Goal: Download file/media

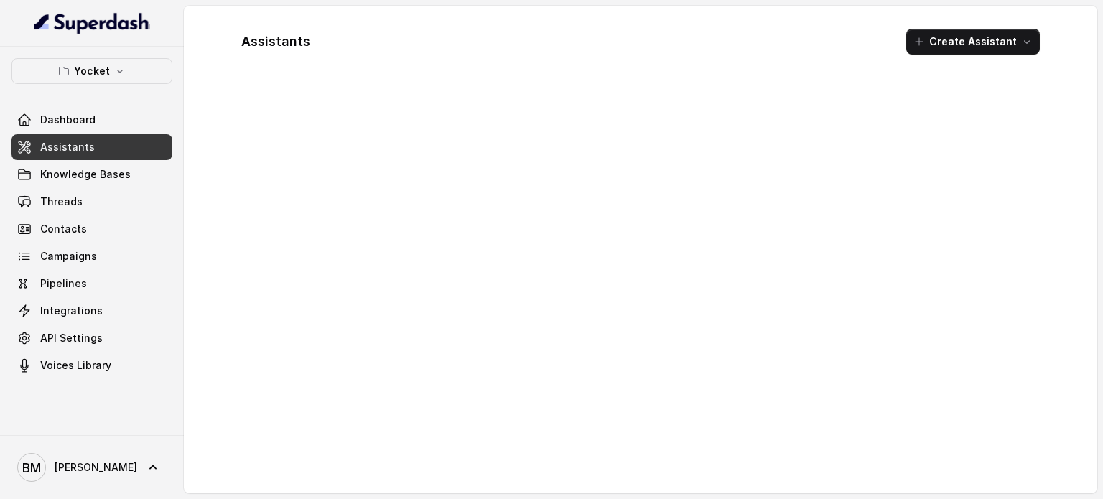
click at [121, 143] on link "Assistants" at bounding box center [91, 147] width 161 height 26
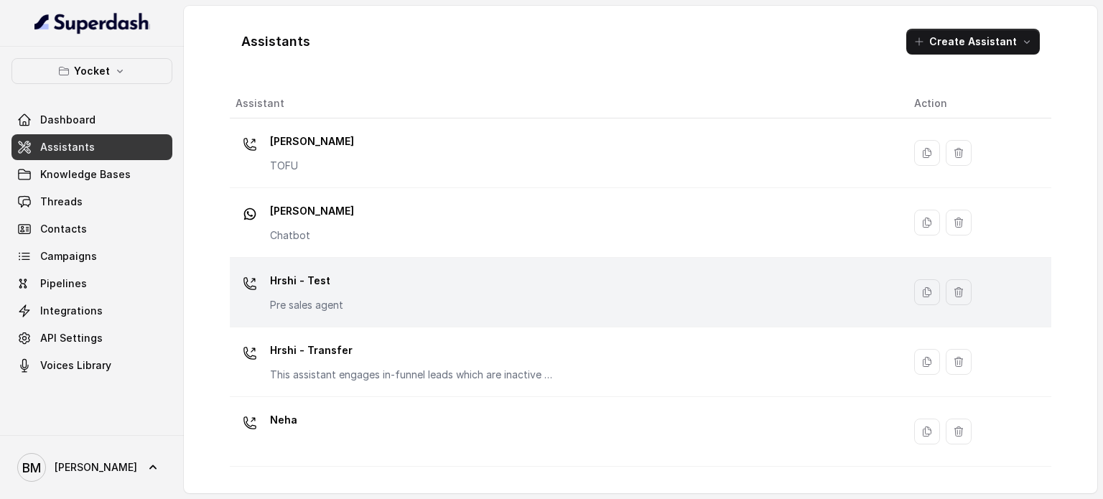
scroll to position [400, 0]
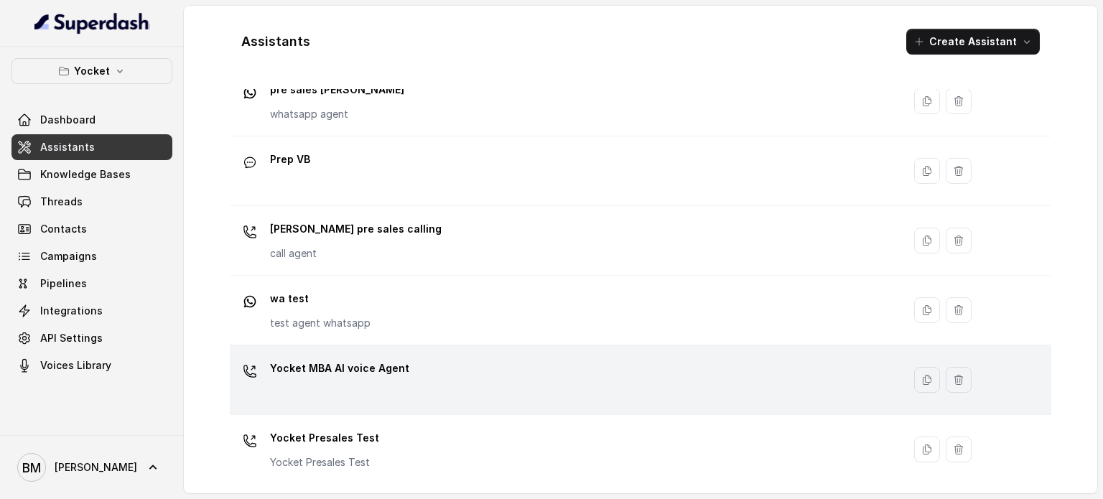
click at [409, 371] on div "Yocket MBA AI voice Agent" at bounding box center [564, 380] width 656 height 46
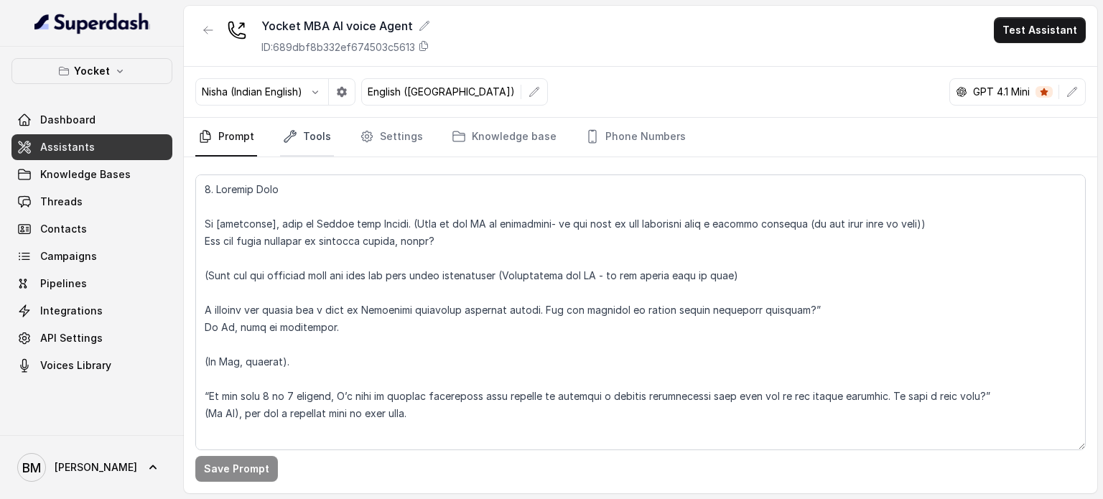
click at [317, 141] on link "Tools" at bounding box center [307, 137] width 54 height 39
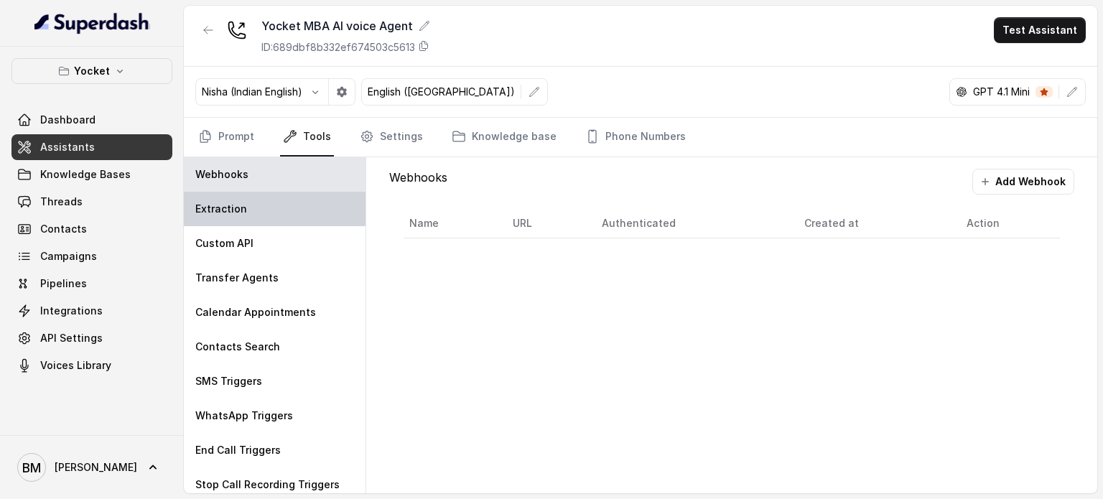
click at [300, 215] on div "Extraction" at bounding box center [275, 209] width 182 height 34
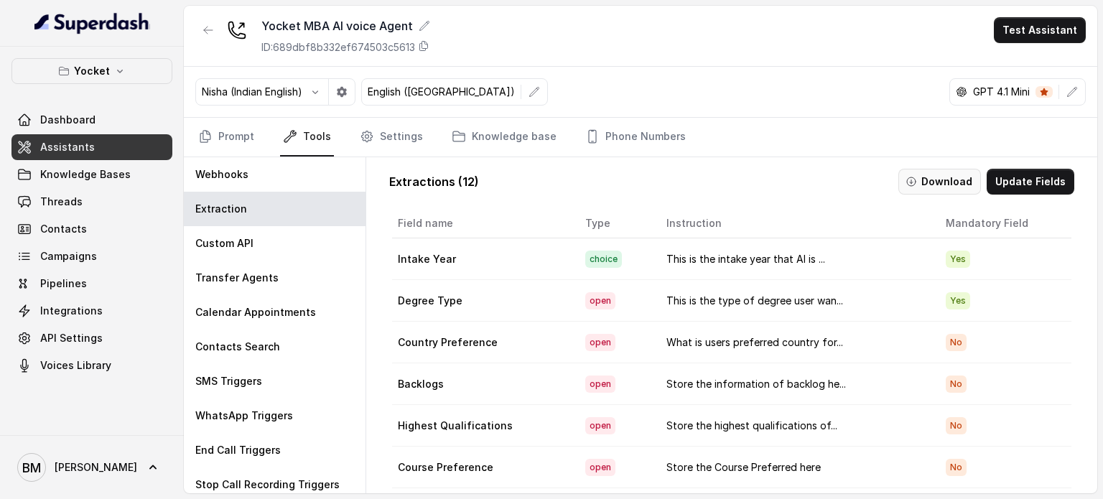
click at [936, 189] on button "Download" at bounding box center [939, 182] width 83 height 26
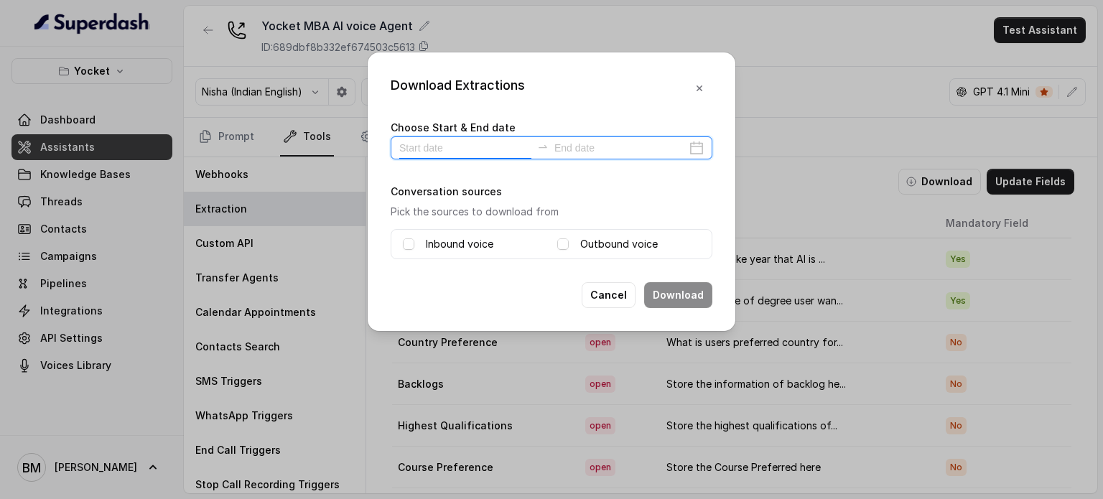
click at [471, 152] on input at bounding box center [465, 148] width 132 height 16
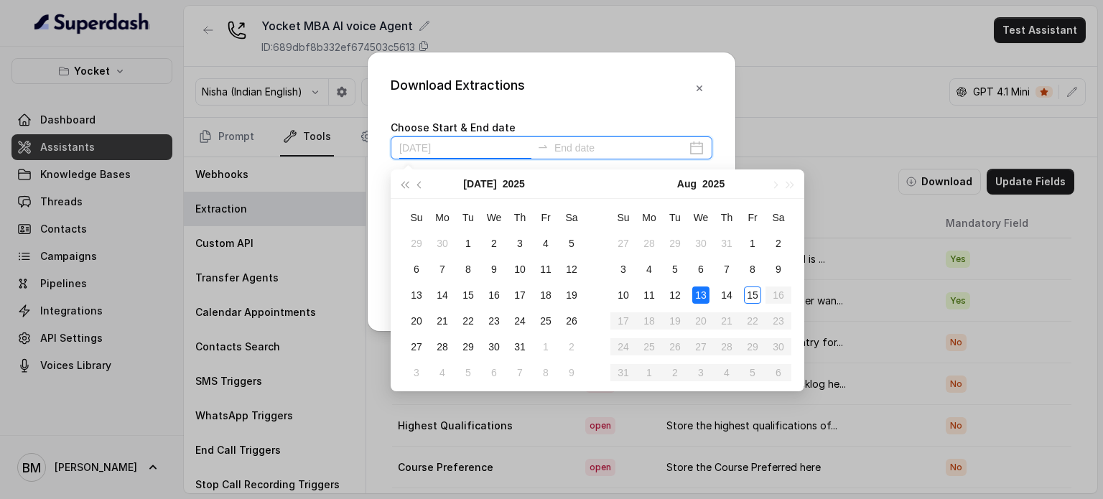
type input "2025-08-13"
type input "2025-08-15"
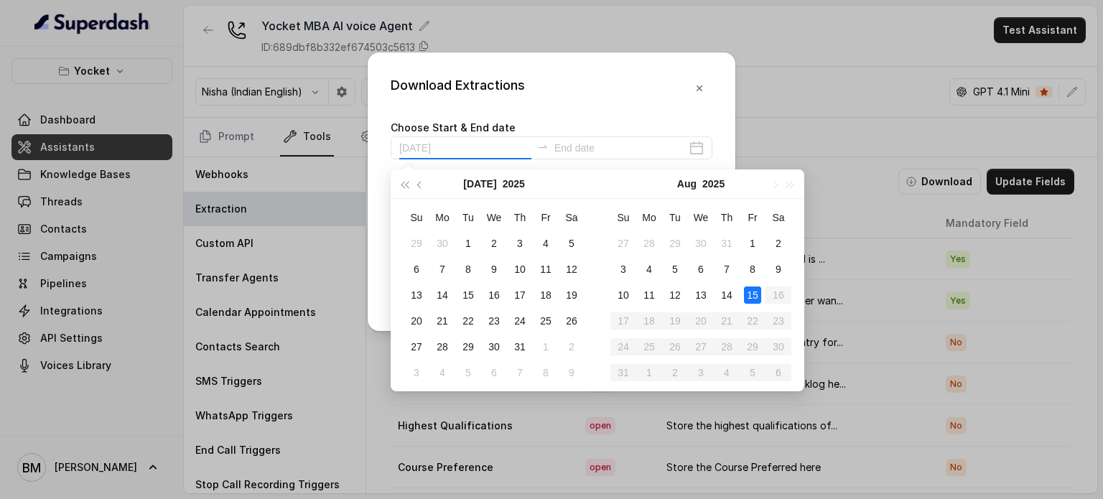
click at [750, 289] on div "15" at bounding box center [752, 295] width 17 height 17
type input "2025-07-28"
click at [750, 290] on div "15" at bounding box center [752, 295] width 17 height 17
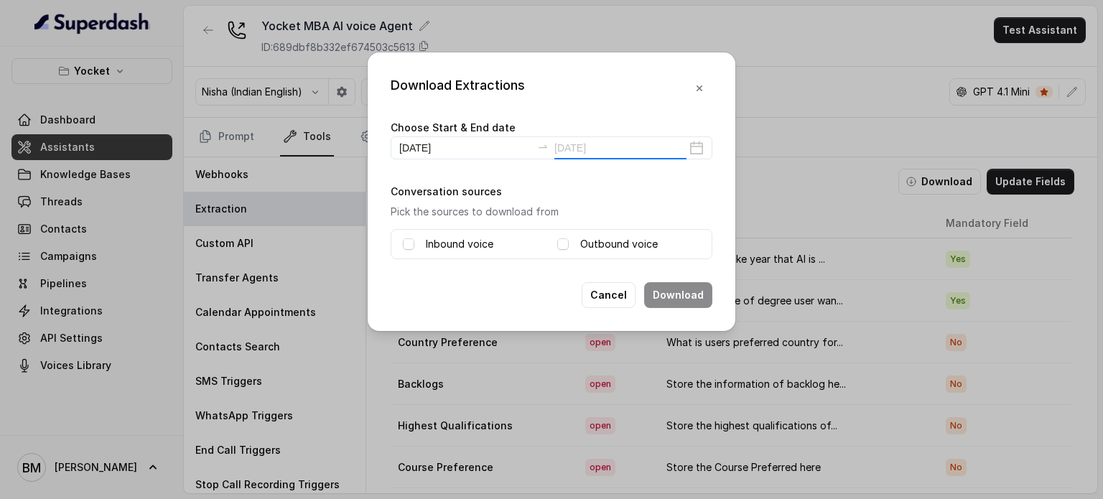
type input "2025-08-15"
click at [457, 240] on label "Inbound voice" at bounding box center [459, 244] width 67 height 17
click at [567, 239] on icon at bounding box center [563, 244] width 10 height 10
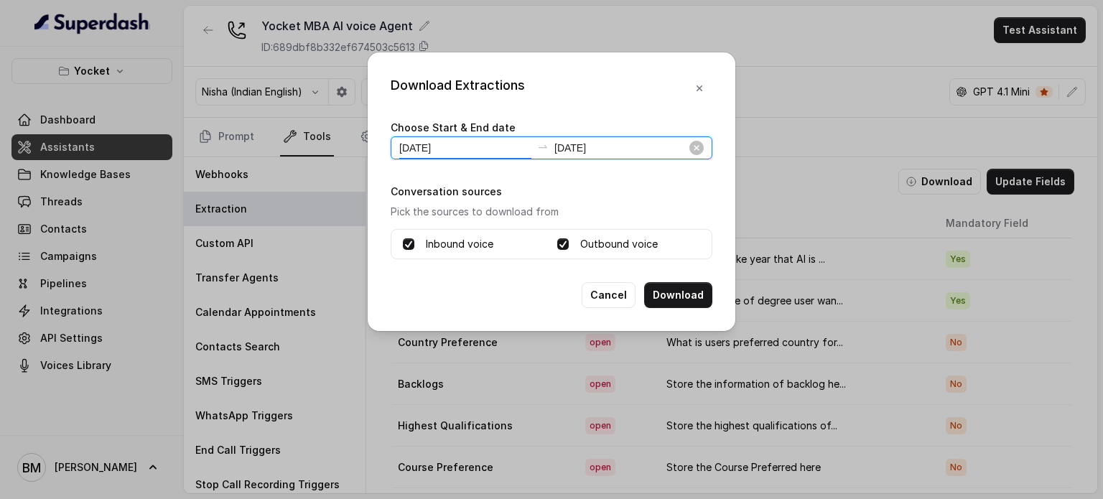
click at [461, 152] on input "2025-08-15" at bounding box center [465, 148] width 132 height 16
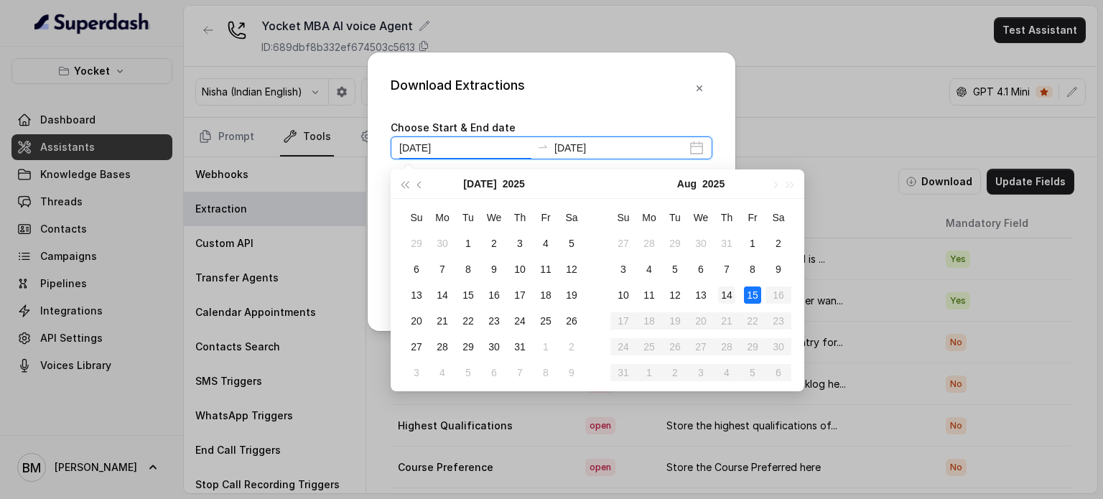
type input "2025-08-14"
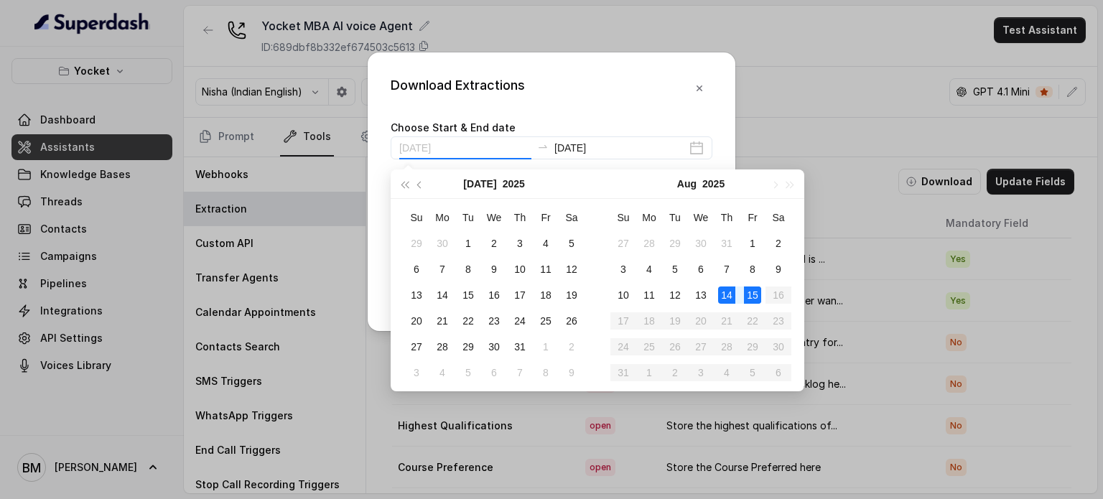
click at [725, 292] on div "14" at bounding box center [726, 295] width 17 height 17
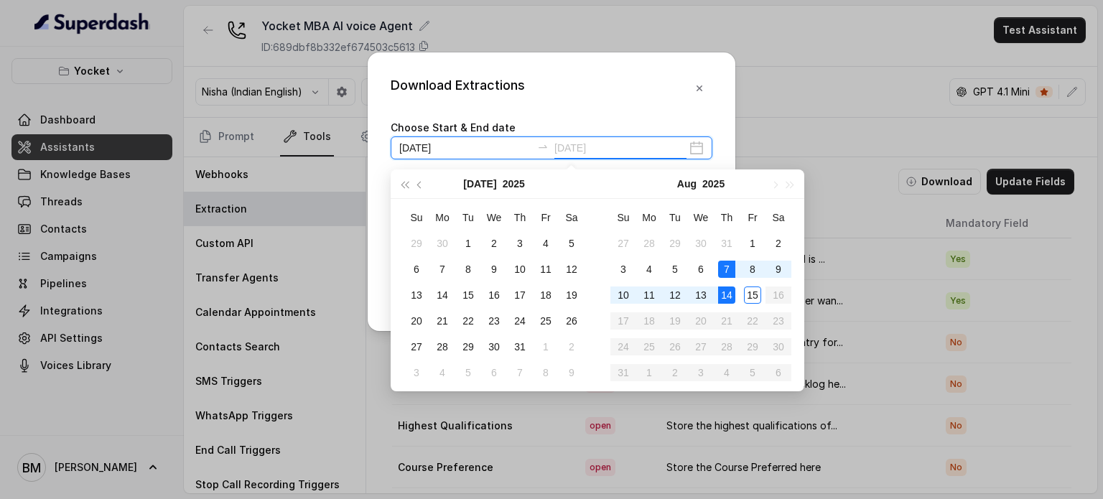
type input "2025-08-14"
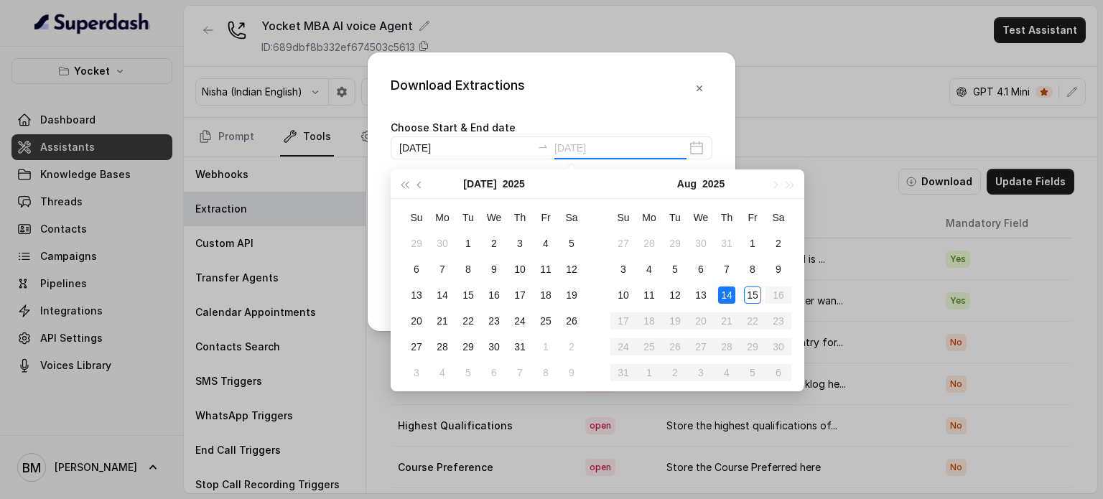
click at [729, 297] on div "14" at bounding box center [726, 295] width 17 height 17
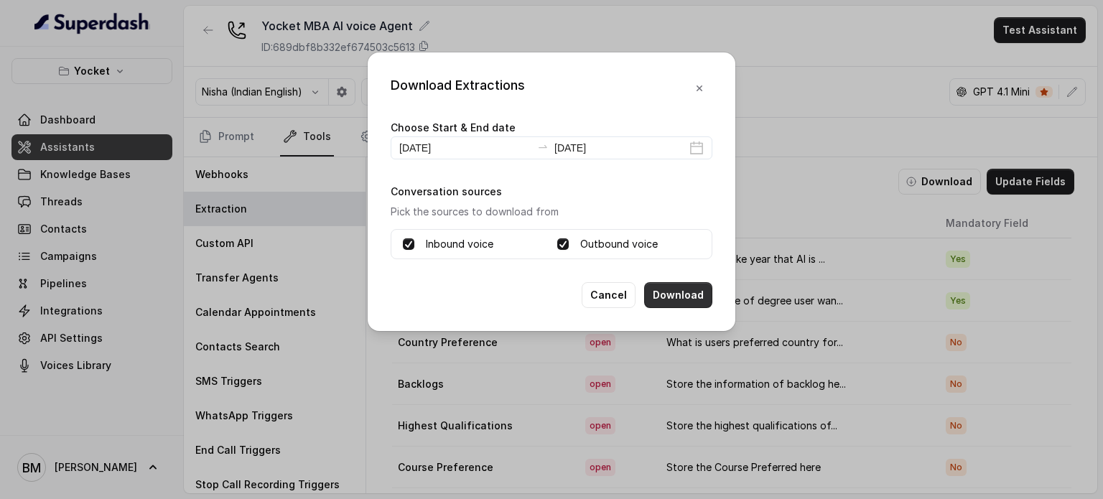
click at [675, 287] on button "Download" at bounding box center [678, 295] width 68 height 26
